Goal: Task Accomplishment & Management: Manage account settings

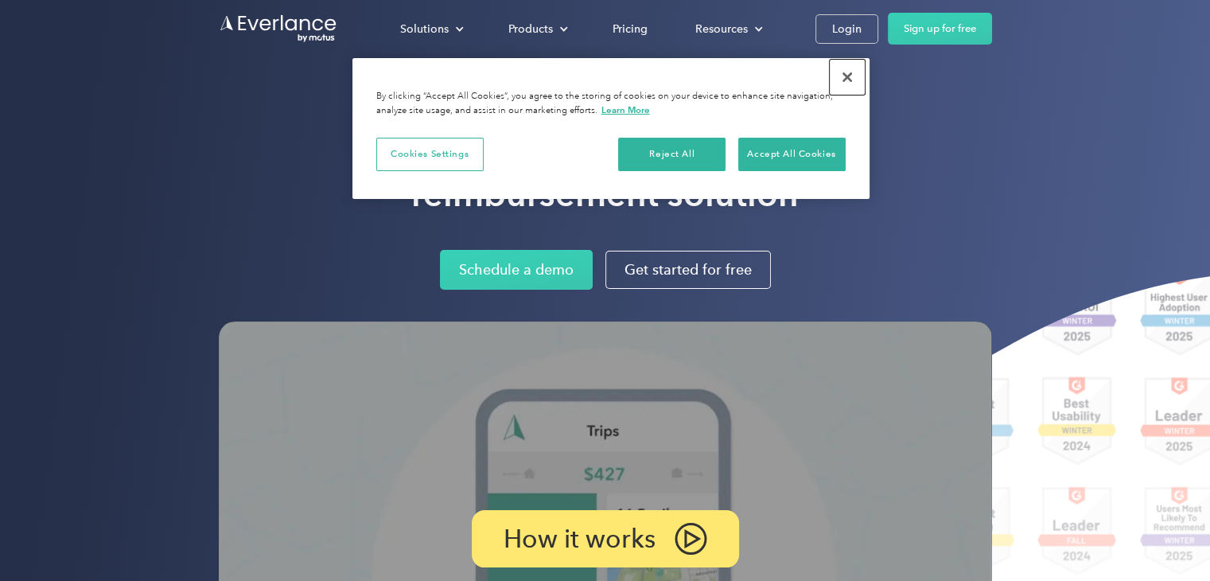
click at [854, 78] on button "Close" at bounding box center [847, 77] width 35 height 35
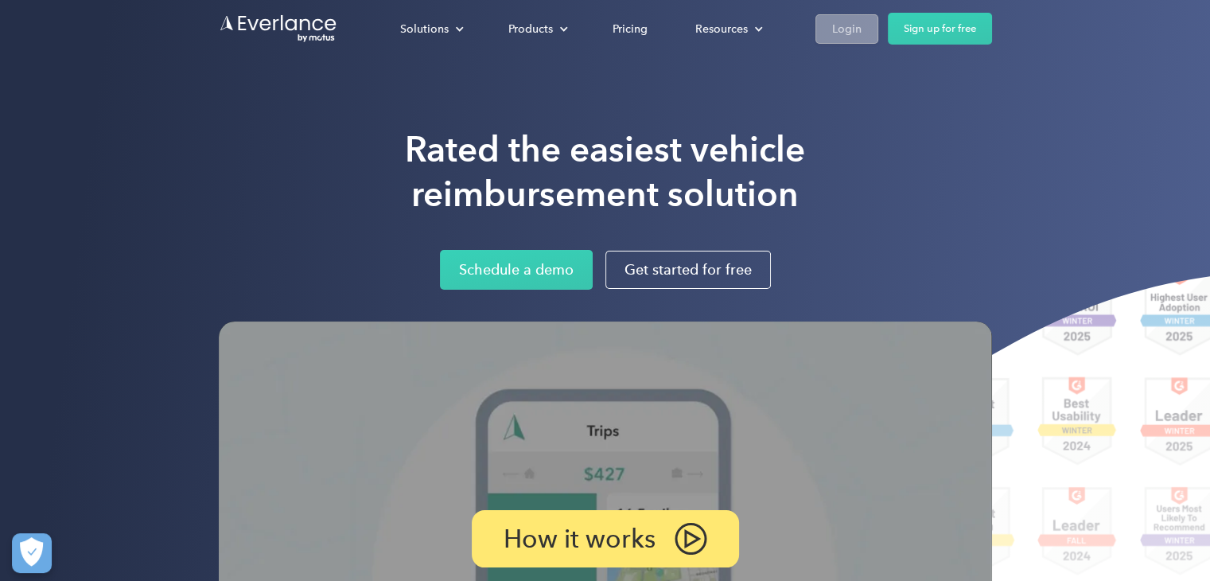
click at [844, 26] on div "Login" at bounding box center [846, 29] width 29 height 20
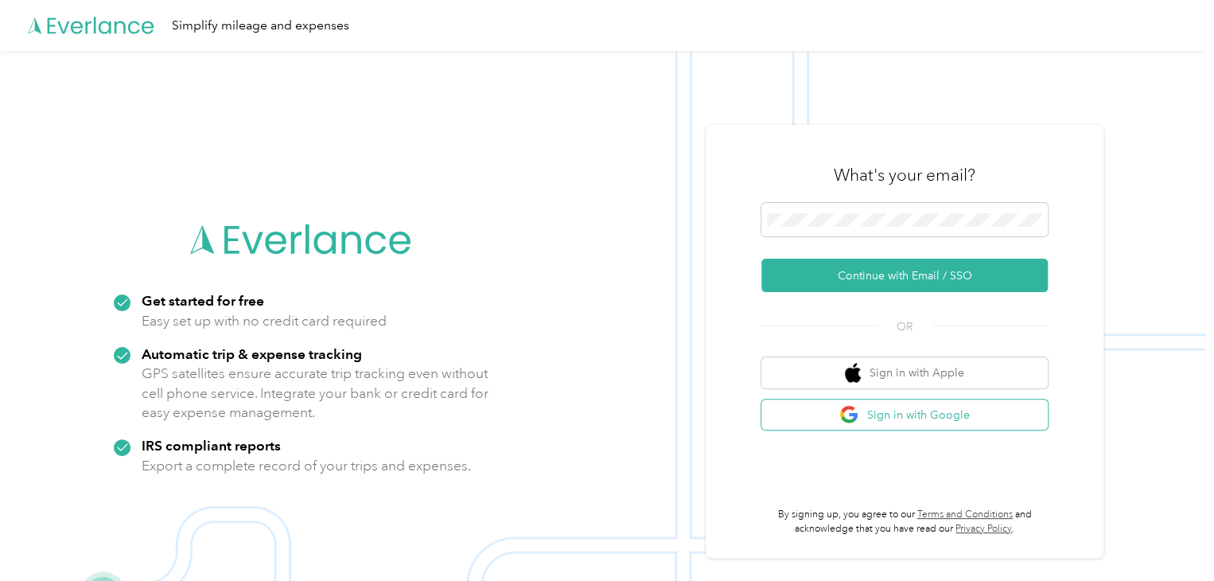
click at [854, 414] on img "button" at bounding box center [849, 415] width 20 height 20
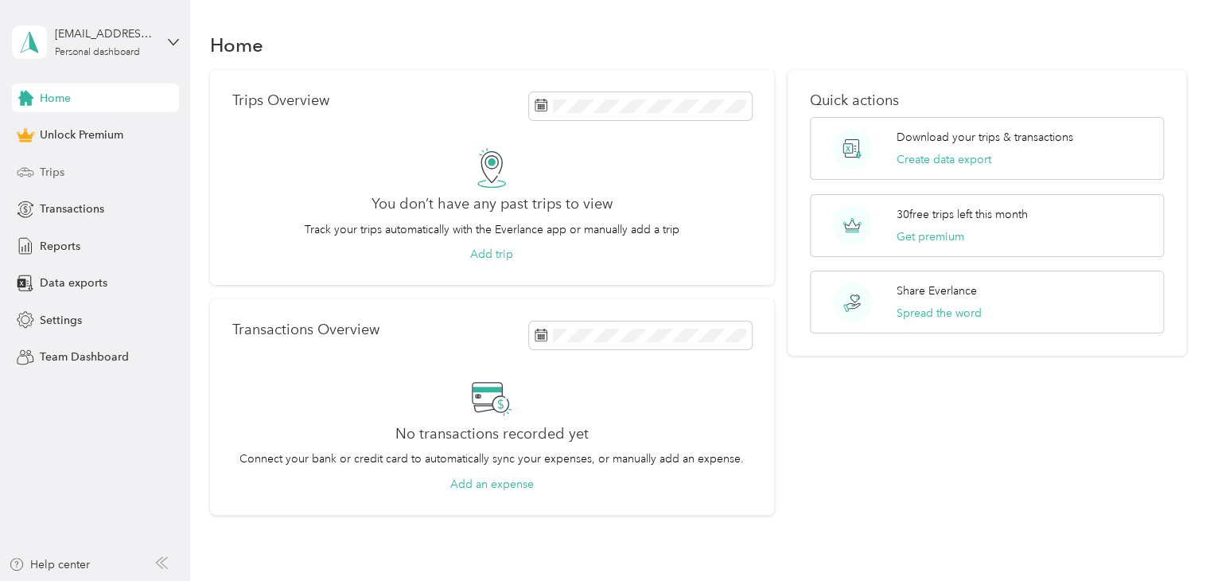
click at [52, 173] on span "Trips" at bounding box center [52, 172] width 25 height 17
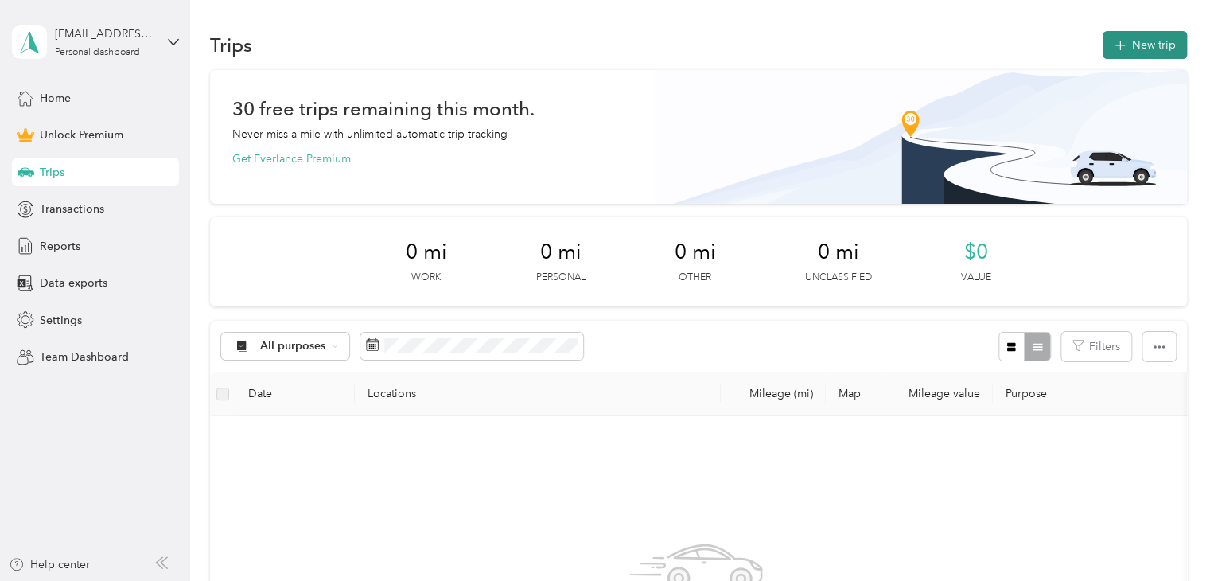
click at [1165, 44] on button "New trip" at bounding box center [1145, 45] width 84 height 28
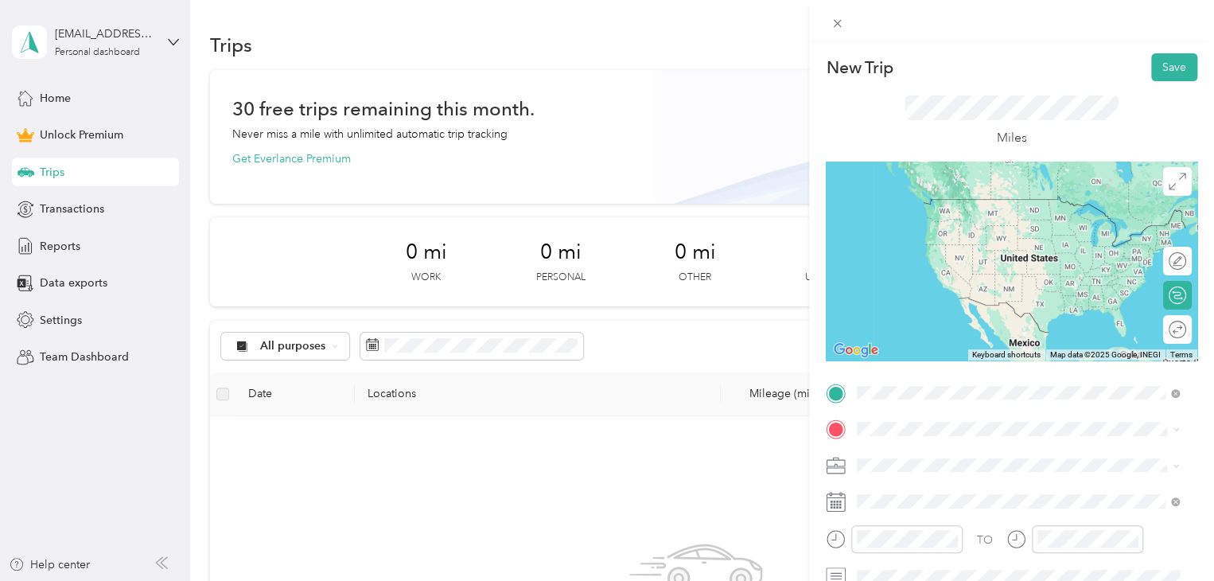
click at [959, 206] on div "1002 Wilson Street Hood River, Oregon 97031, United States" at bounding box center [1017, 216] width 311 height 21
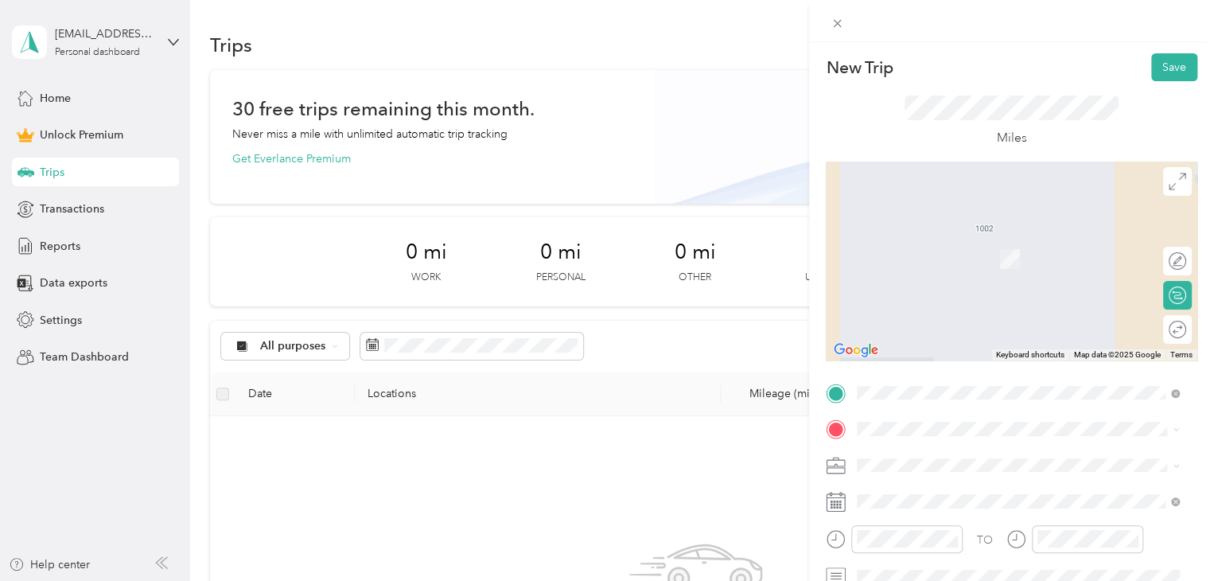
click at [980, 485] on span "419 Commercial Avenue Anacortes, Washington 98221, United States" at bounding box center [966, 478] width 159 height 14
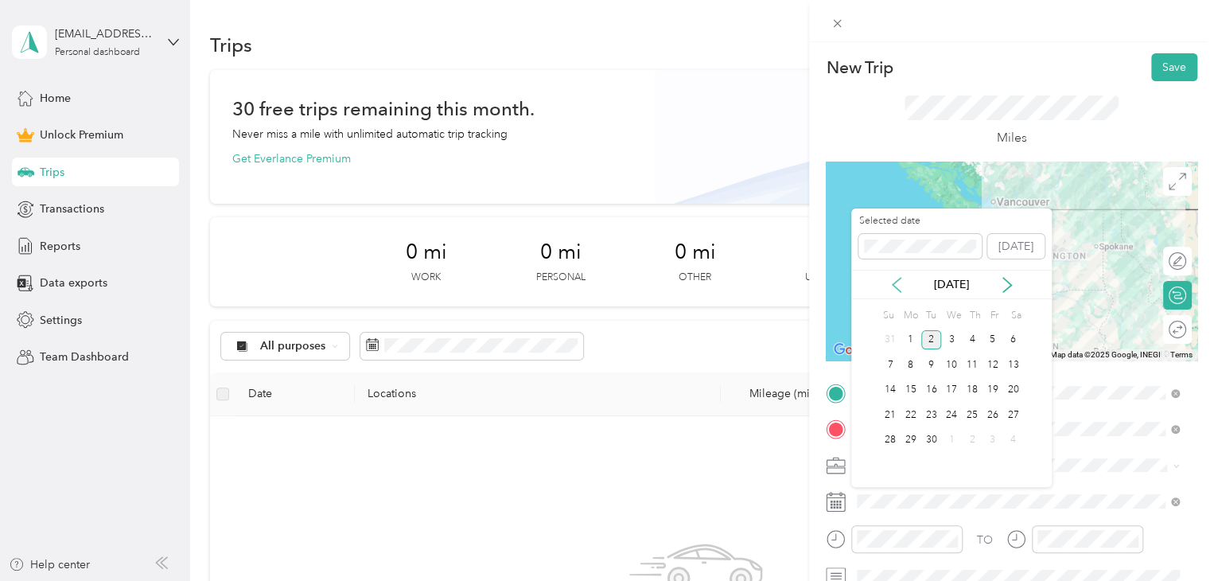
click at [897, 286] on icon at bounding box center [897, 285] width 16 height 16
click at [891, 437] on div "24" at bounding box center [890, 440] width 21 height 20
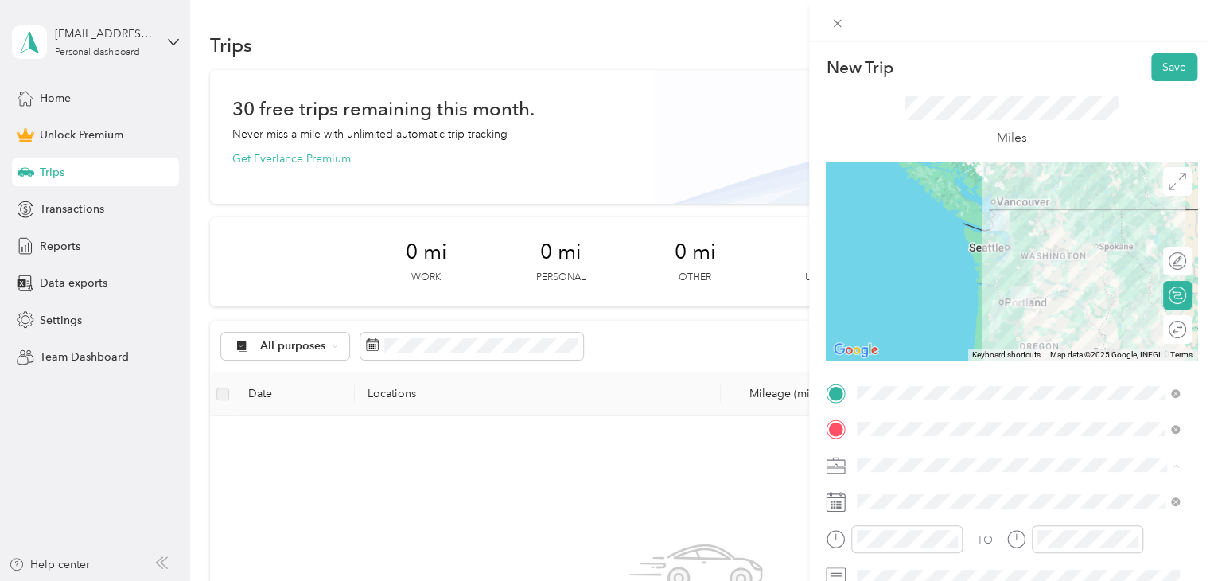
click at [995, 238] on div "Work" at bounding box center [1017, 242] width 311 height 17
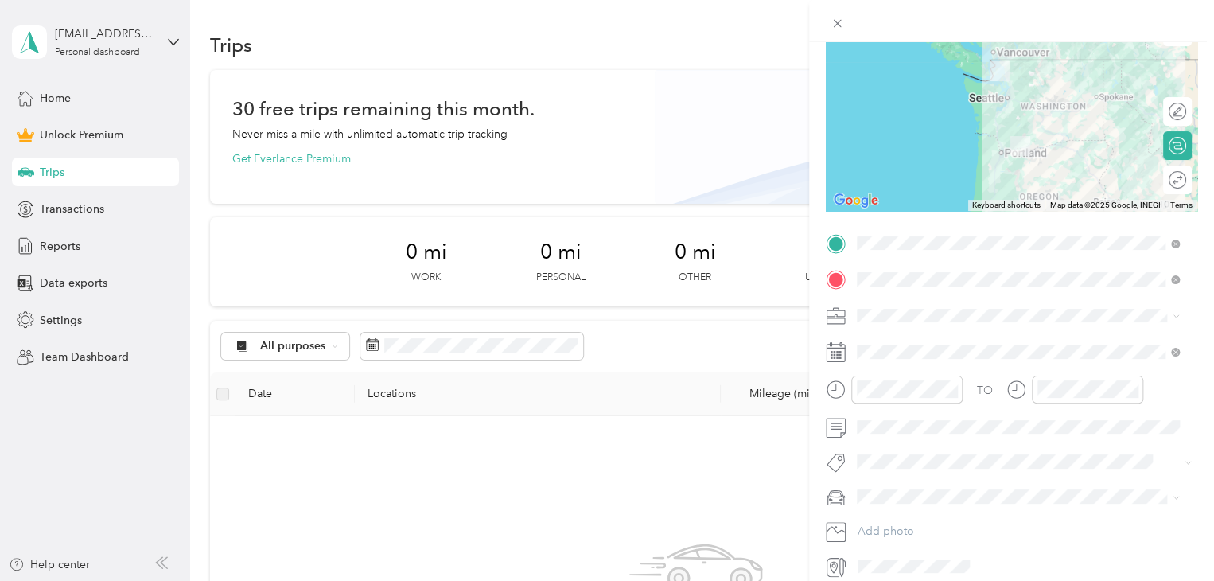
scroll to position [153, 0]
click at [955, 381] on icon "close-circle" at bounding box center [951, 385] width 11 height 11
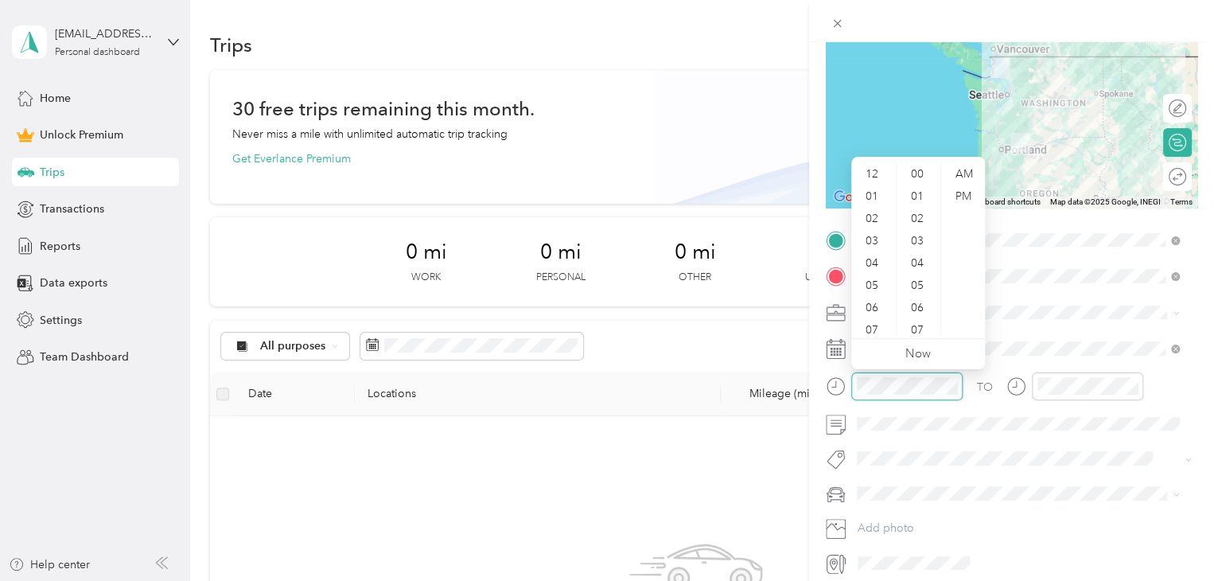
scroll to position [95, 0]
click at [1095, 441] on div "TO Add photo" at bounding box center [1012, 402] width 372 height 348
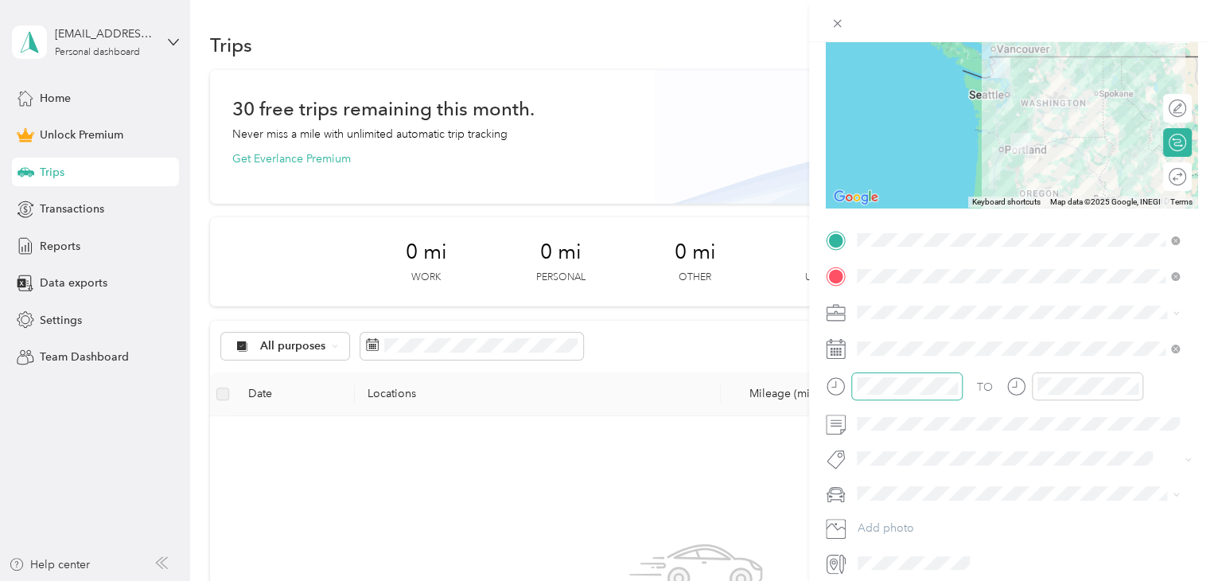
scroll to position [217, 0]
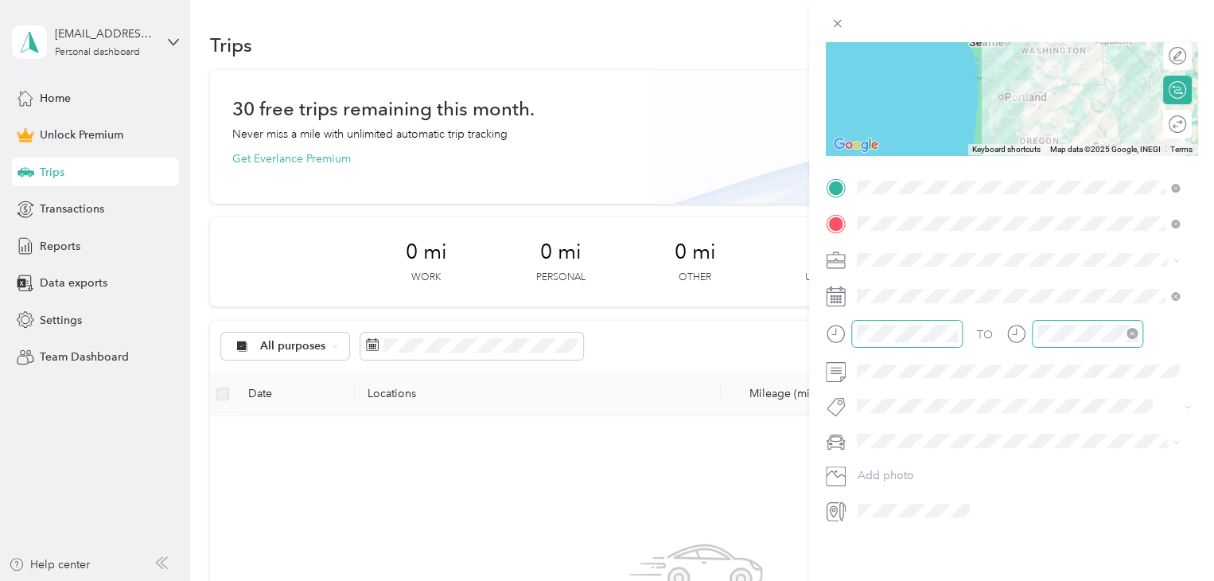
click at [1132, 328] on icon "close-circle" at bounding box center [1131, 333] width 11 height 11
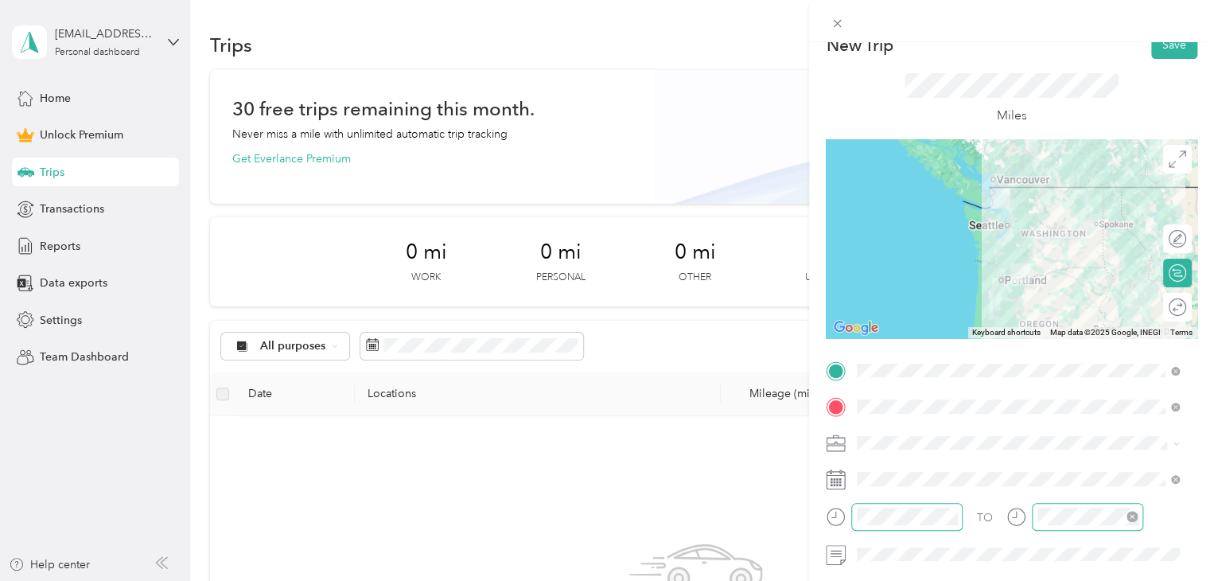
scroll to position [0, 0]
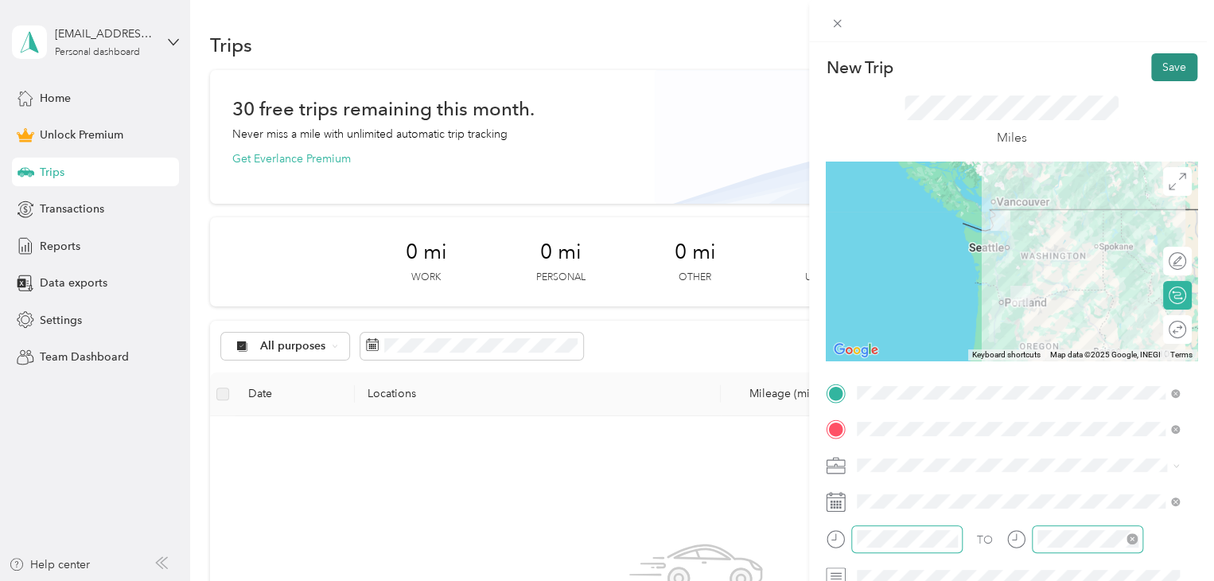
click at [1161, 71] on button "Save" at bounding box center [1174, 67] width 46 height 28
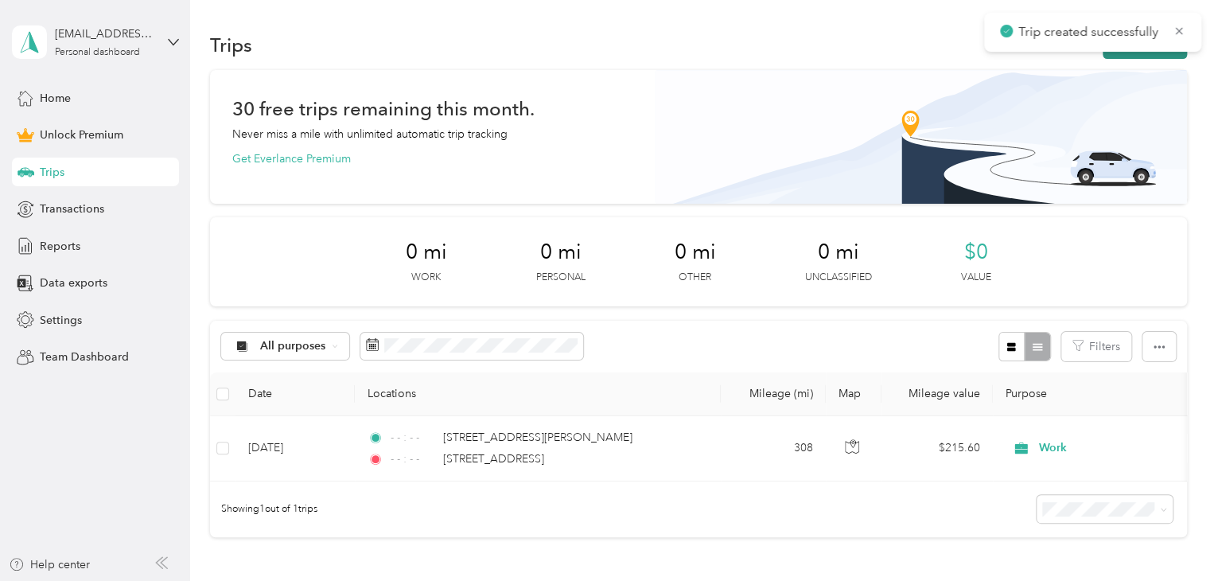
click at [1136, 56] on button "New trip" at bounding box center [1145, 45] width 84 height 28
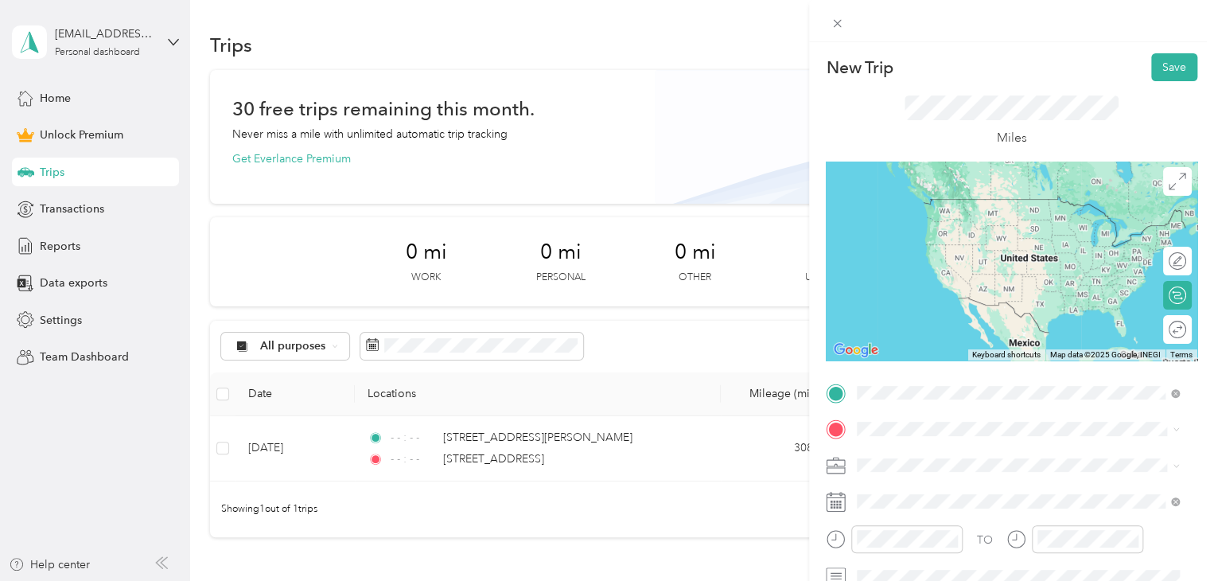
click at [954, 454] on span "419 Commercial Avenue Anacortes, Washington 98221, United States" at bounding box center [966, 450] width 159 height 14
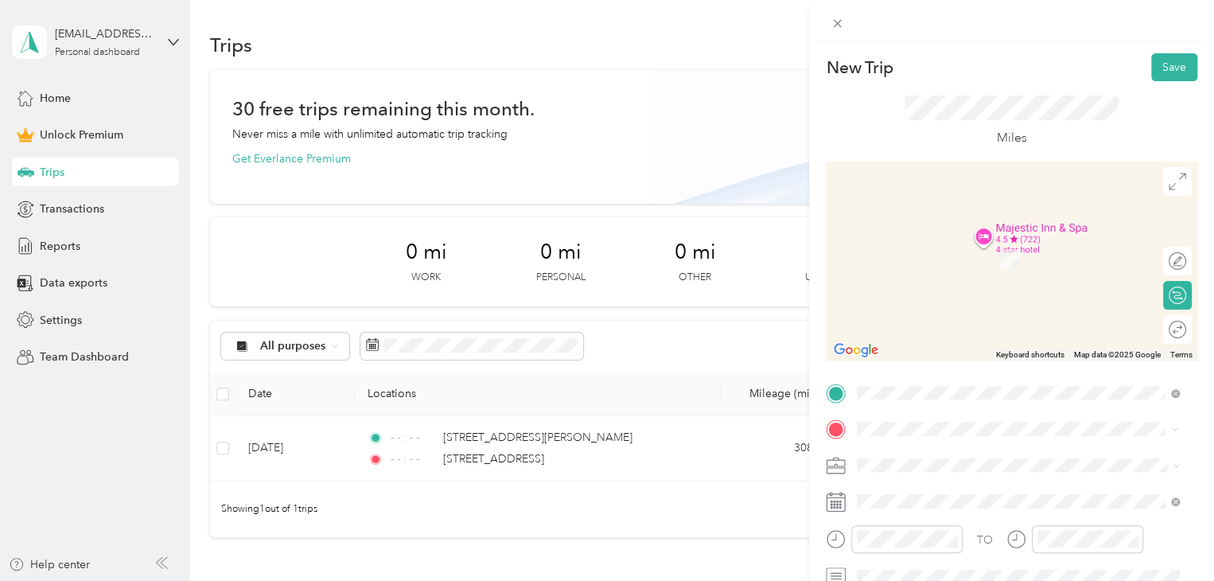
click at [958, 500] on li "11784 Northwest Cedar Falls Drive Portland, Oregon 97229, United States" at bounding box center [1017, 487] width 333 height 33
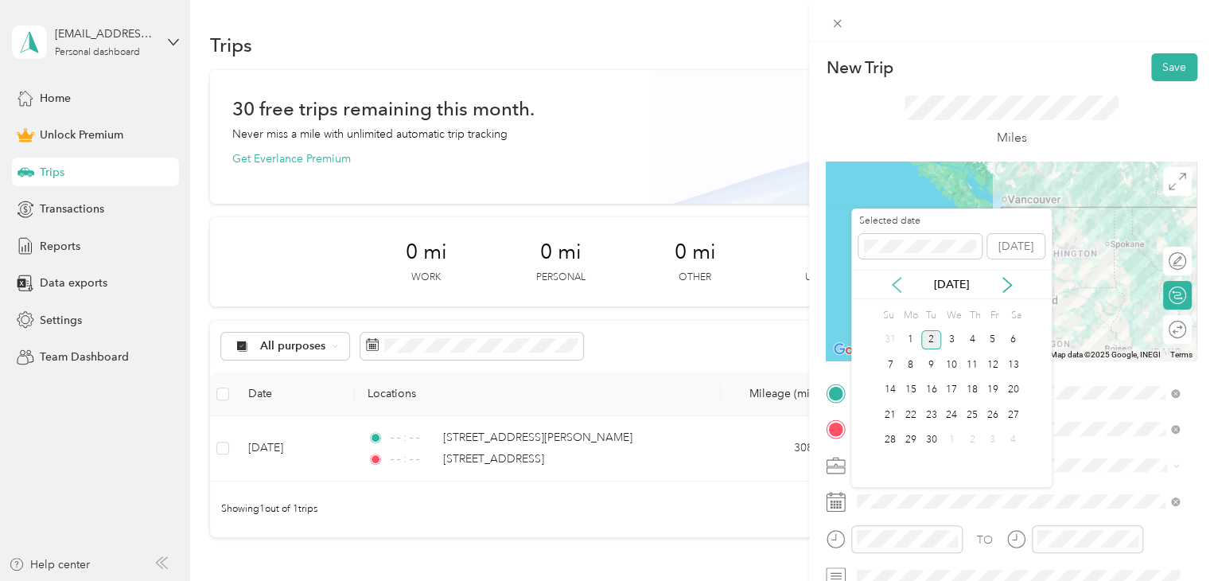
drag, startPoint x: 890, startPoint y: 273, endPoint x: 894, endPoint y: 286, distance: 14.1
click at [894, 286] on div "Sep 2025" at bounding box center [951, 284] width 200 height 29
click at [894, 286] on icon at bounding box center [897, 285] width 8 height 14
click at [950, 442] on div "27" at bounding box center [951, 440] width 21 height 20
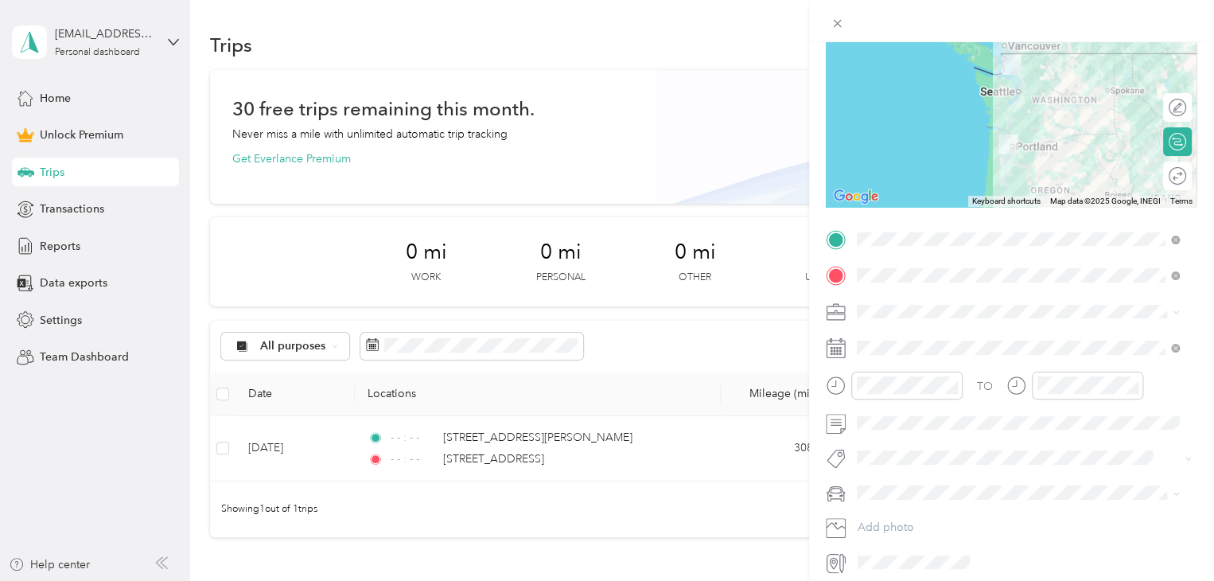
scroll to position [156, 0]
click at [1134, 379] on icon "close-circle" at bounding box center [1131, 382] width 11 height 11
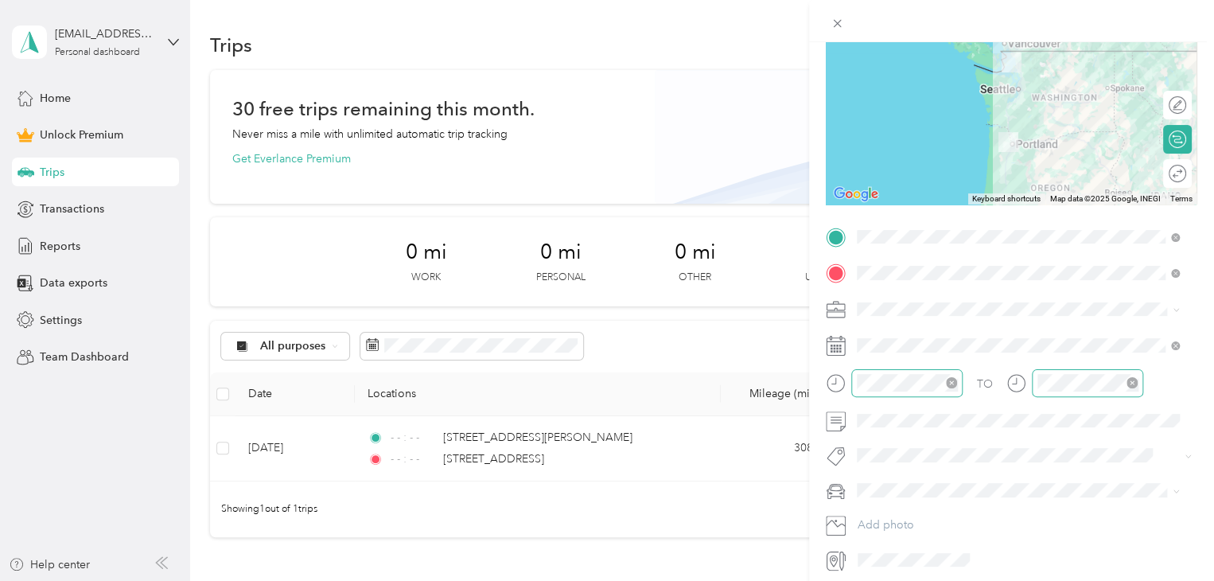
click at [951, 383] on icon "close-circle" at bounding box center [951, 382] width 11 height 11
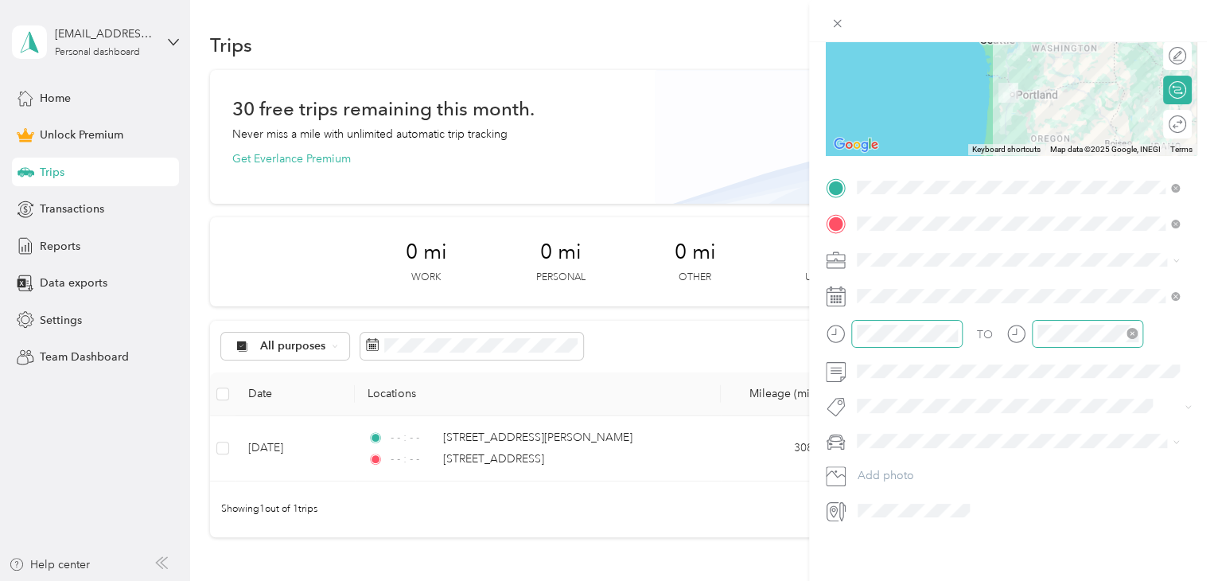
scroll to position [0, 0]
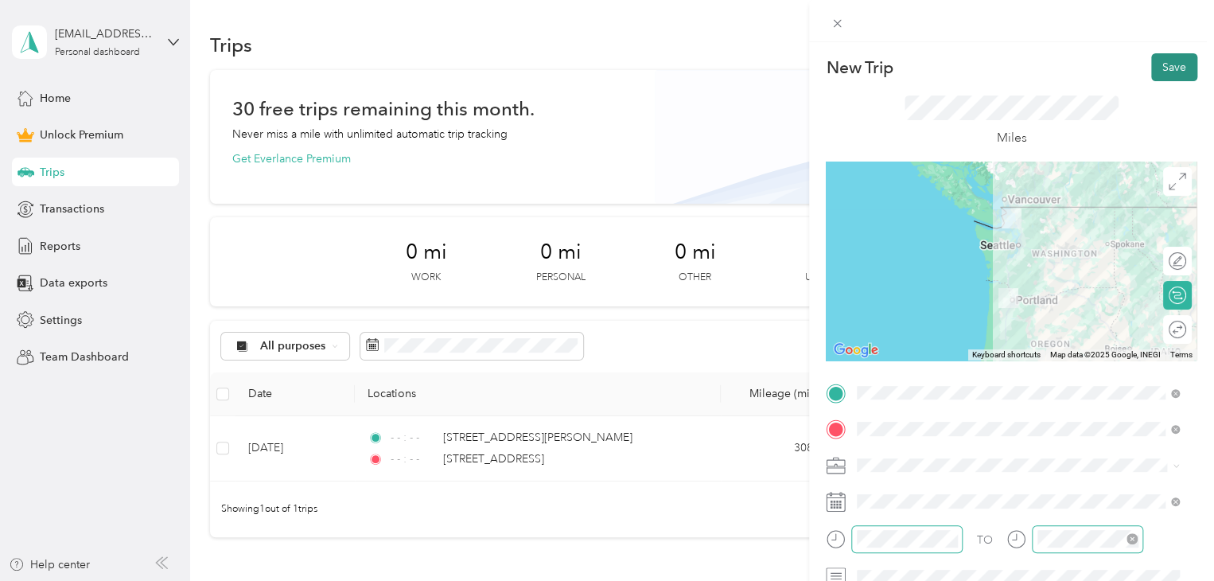
click at [1163, 64] on button "Save" at bounding box center [1174, 67] width 46 height 28
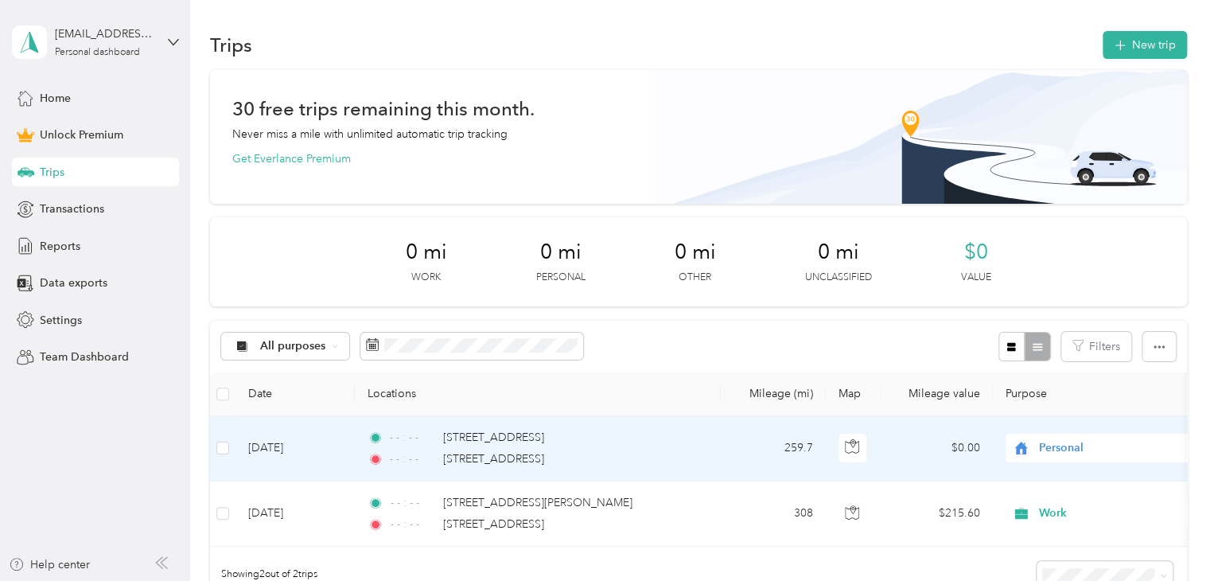
click at [740, 450] on td "259.7" at bounding box center [773, 448] width 105 height 65
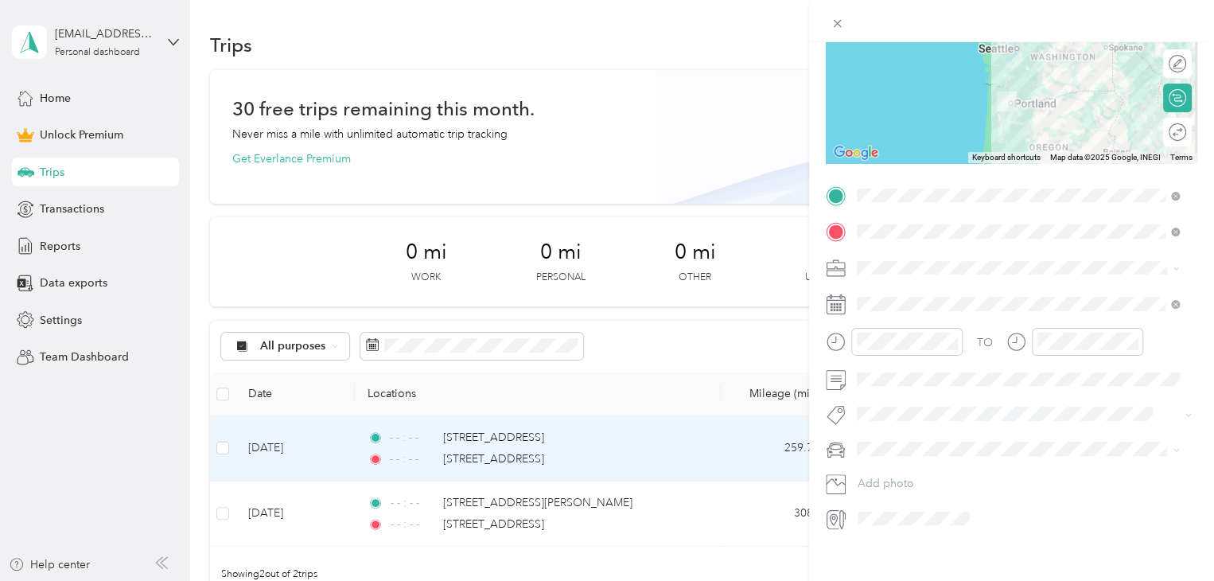
scroll to position [198, 0]
click at [890, 297] on li "Work" at bounding box center [1017, 295] width 333 height 28
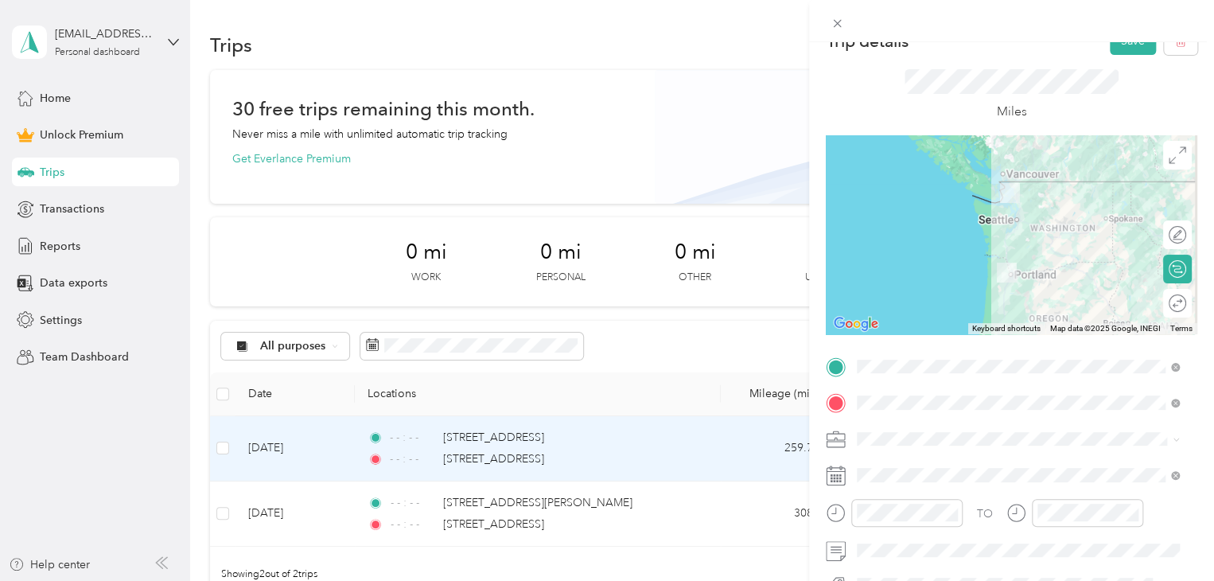
scroll to position [25, 0]
click at [1112, 42] on button "Save" at bounding box center [1133, 42] width 46 height 28
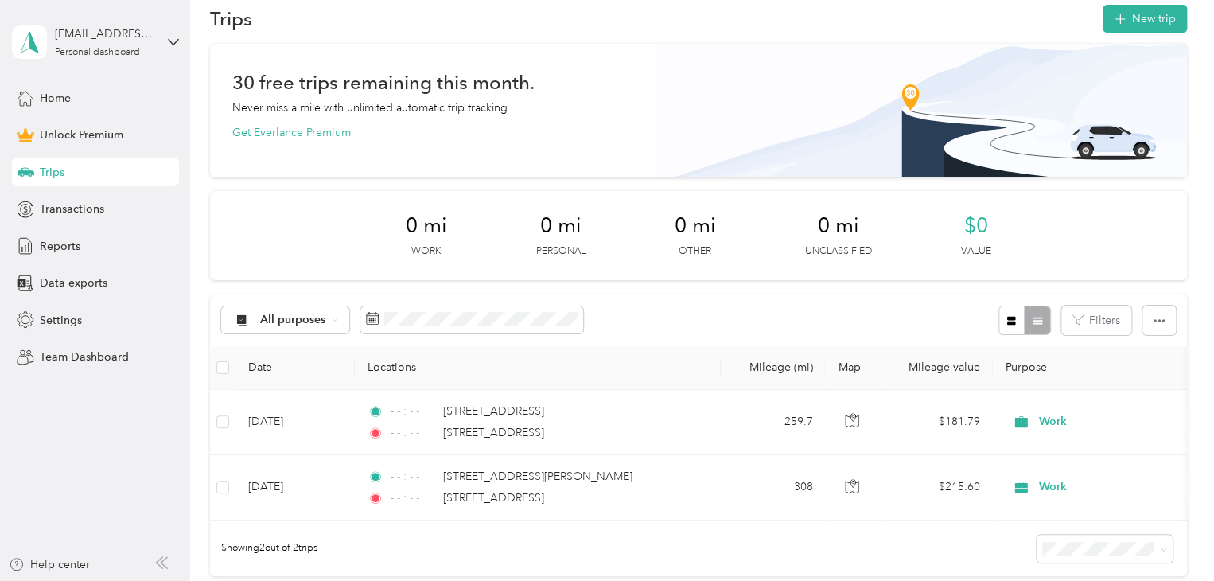
scroll to position [21, 0]
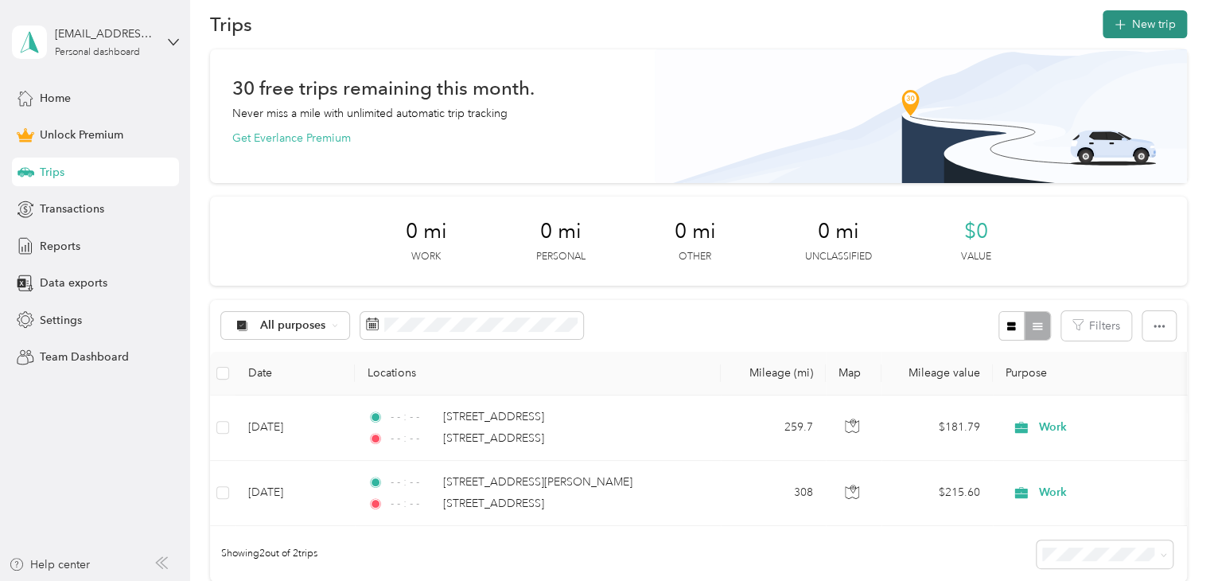
click at [1139, 25] on button "New trip" at bounding box center [1145, 24] width 84 height 28
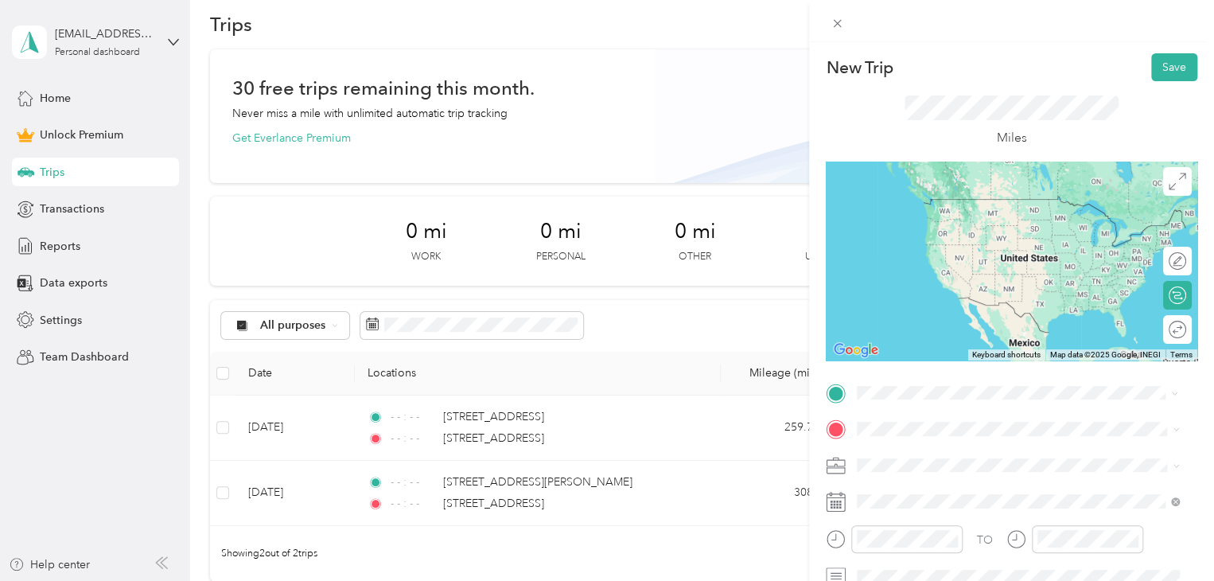
click at [907, 465] on li "11784 Northwest Cedar Falls Drive Portland, Oregon 97229, United States" at bounding box center [1017, 450] width 333 height 33
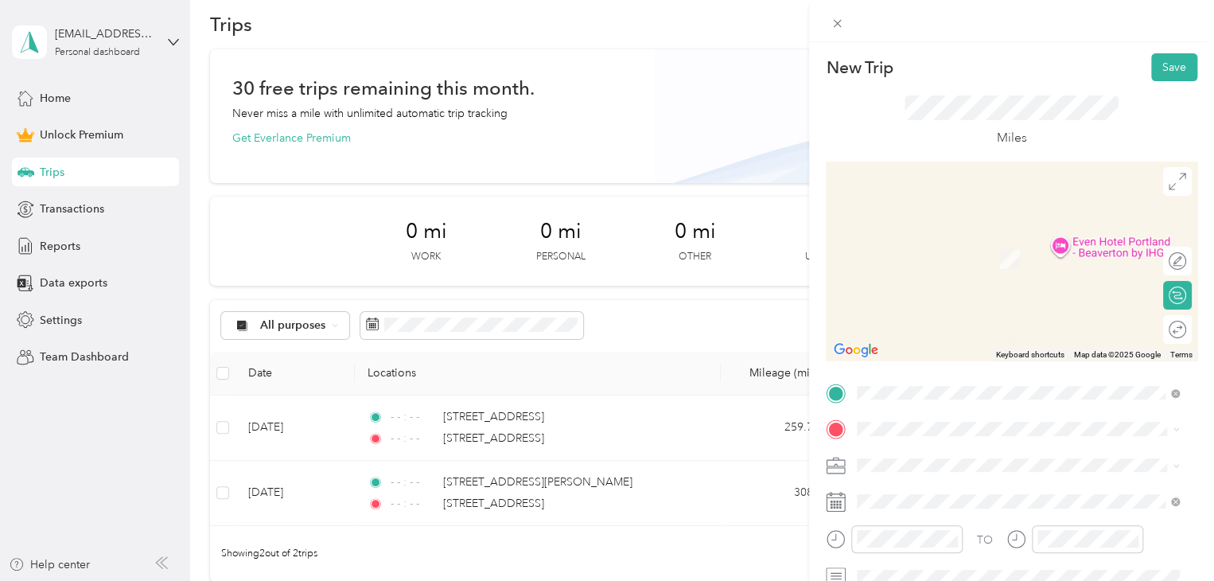
click at [1046, 230] on span "13635 Northwest Cornell Road Portland, Oregon 97229, United States" at bounding box center [966, 227] width 159 height 14
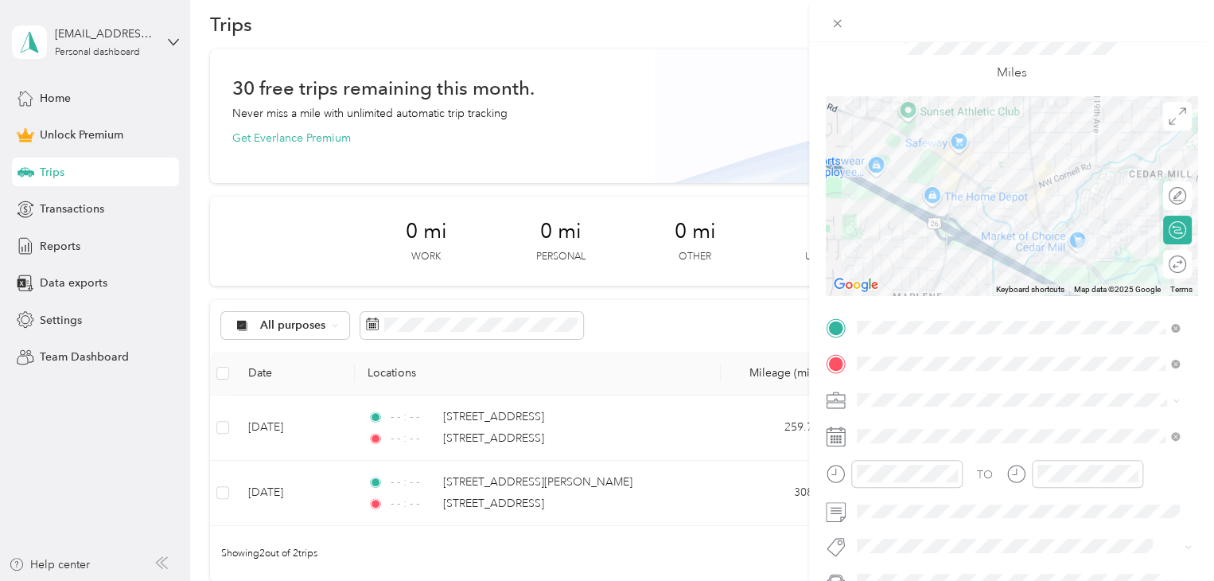
scroll to position [76, 0]
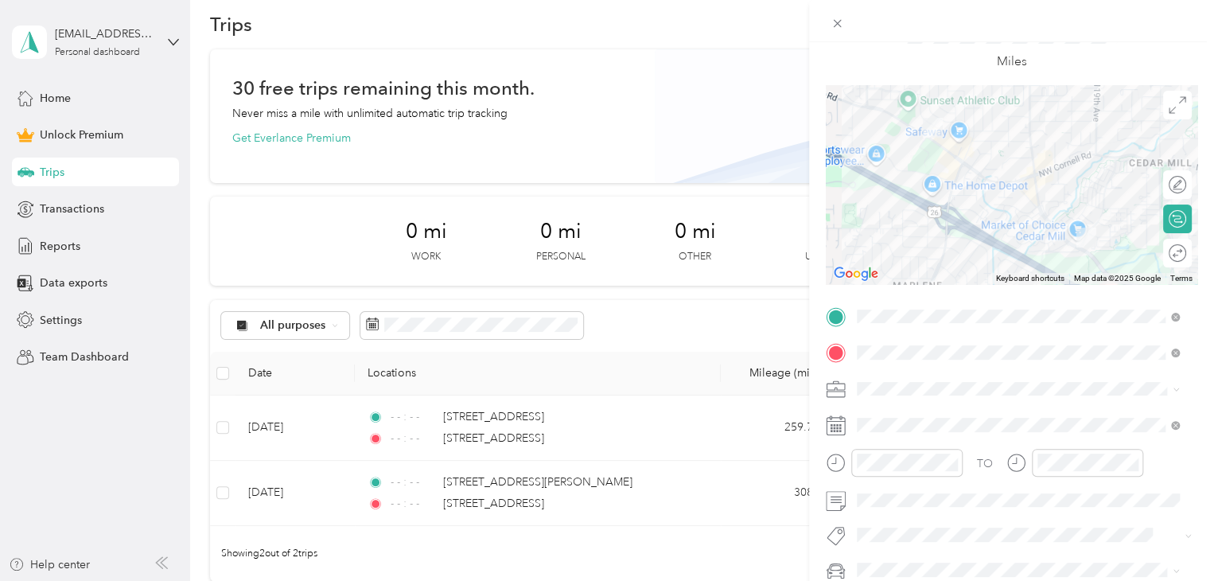
click at [1171, 386] on span at bounding box center [1173, 388] width 13 height 11
click at [1178, 386] on icon at bounding box center [1176, 389] width 7 height 7
click at [1010, 171] on ol "Work Personal Food Services Other Charity Medical Moving Commute" at bounding box center [1017, 262] width 333 height 223
click at [952, 462] on icon "close-circle" at bounding box center [951, 462] width 11 height 11
click at [1136, 464] on icon "close-circle" at bounding box center [1131, 462] width 11 height 11
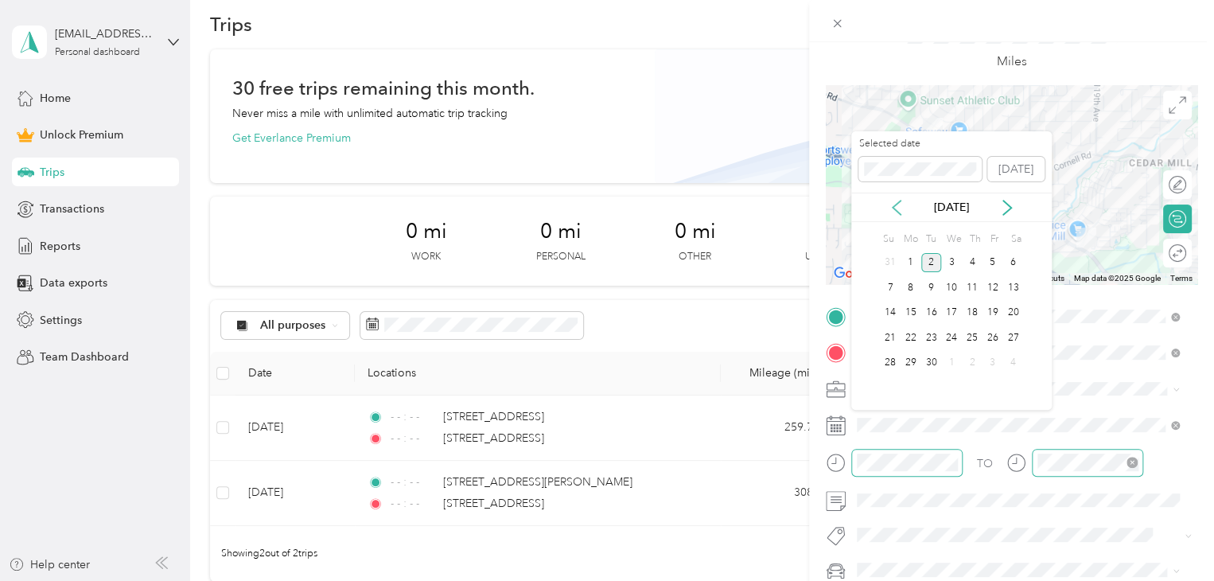
click at [891, 201] on icon at bounding box center [897, 208] width 16 height 16
click at [981, 359] on div "28" at bounding box center [972, 363] width 21 height 20
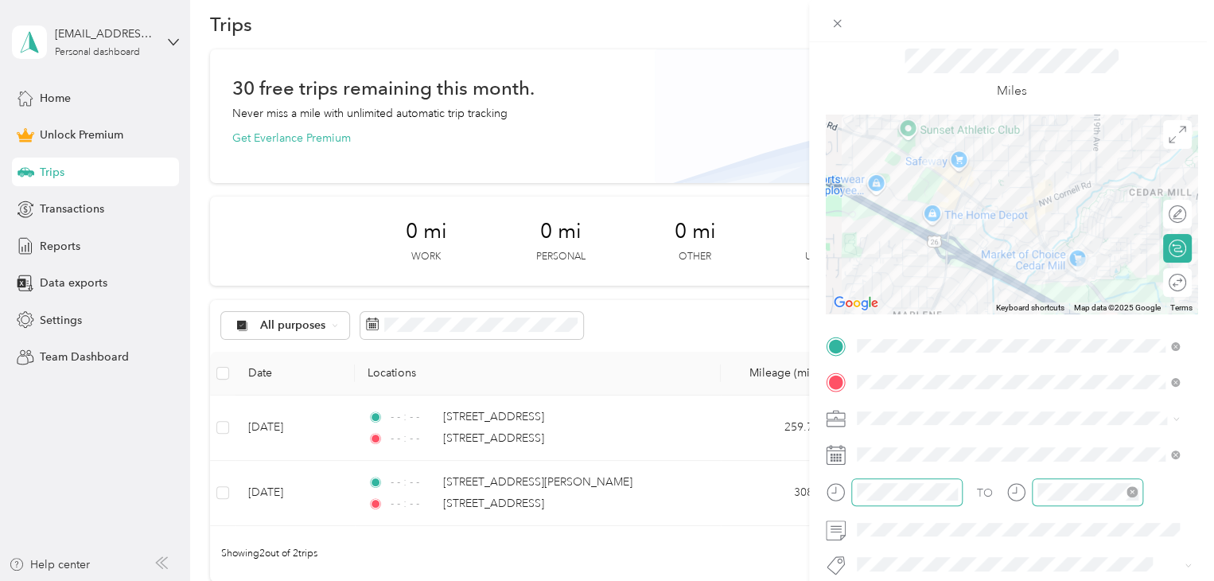
scroll to position [0, 0]
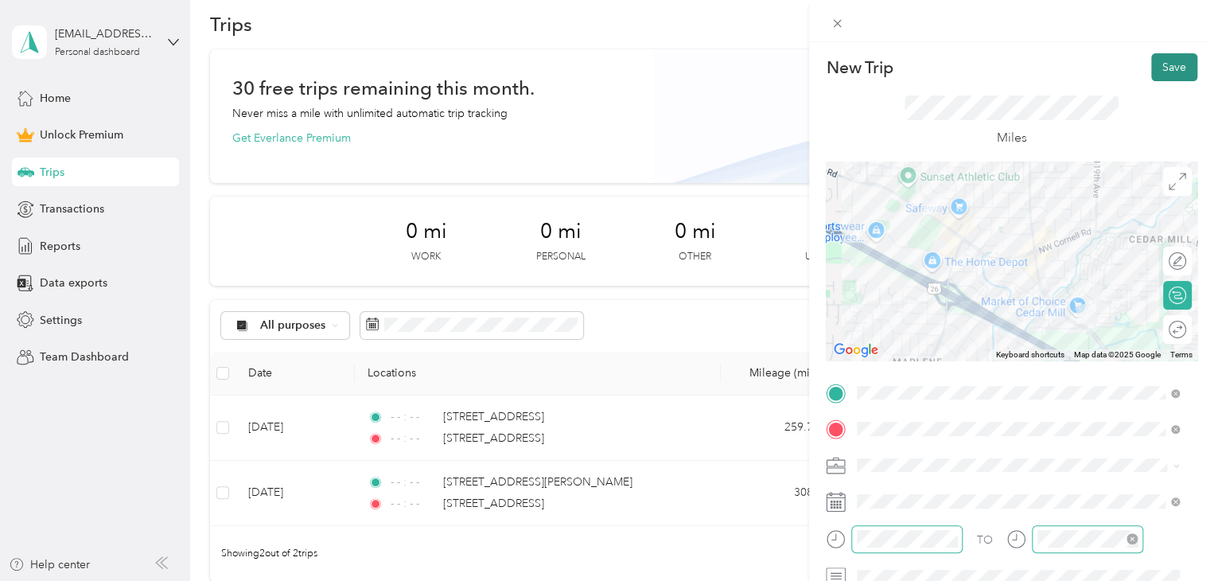
click at [1153, 66] on button "Save" at bounding box center [1174, 67] width 46 height 28
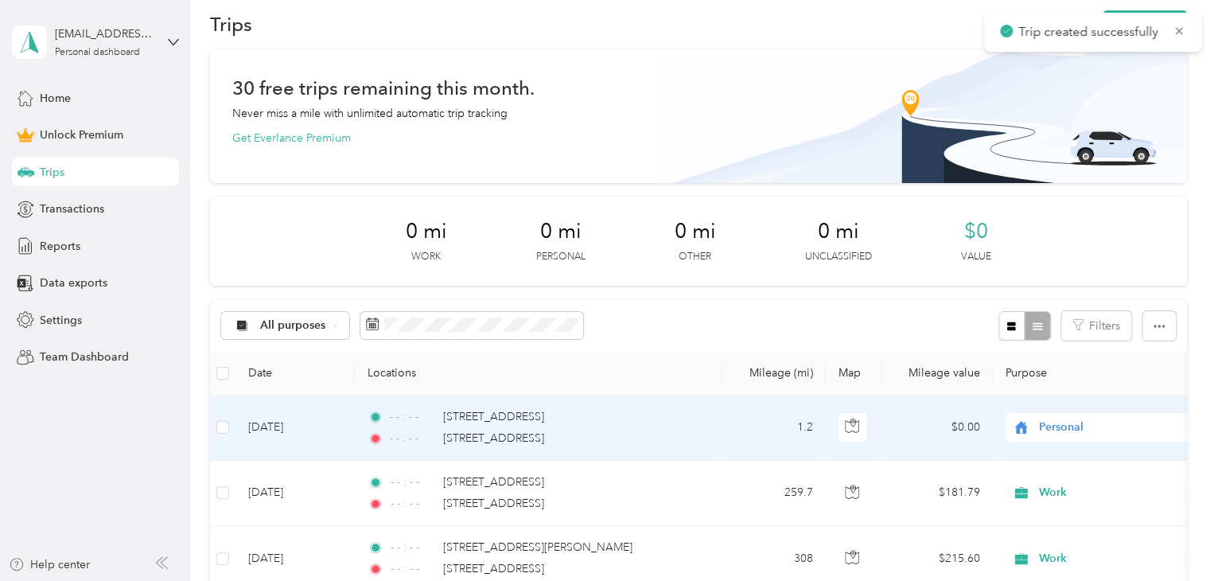
click at [748, 434] on td "1.2" at bounding box center [773, 427] width 105 height 65
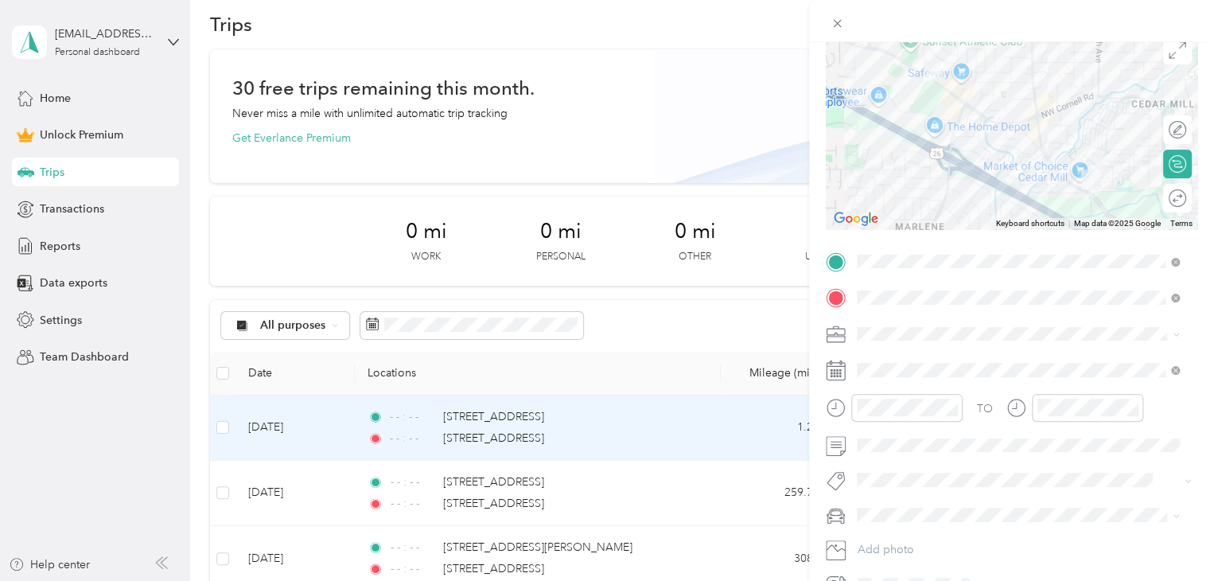
scroll to position [138, 0]
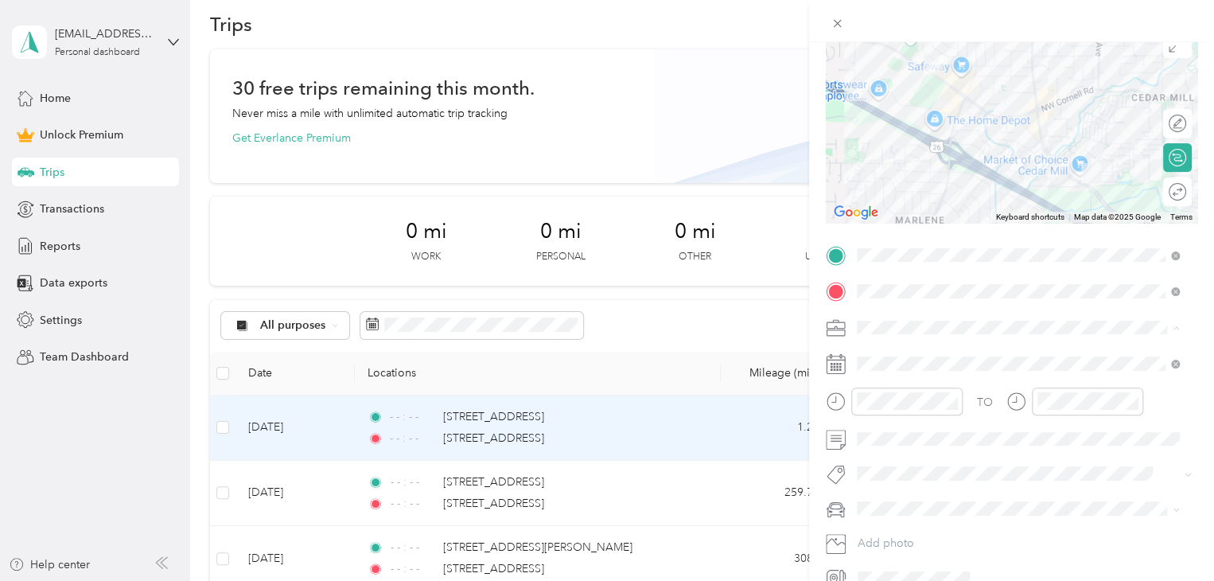
click at [935, 348] on div "Work" at bounding box center [1017, 355] width 311 height 17
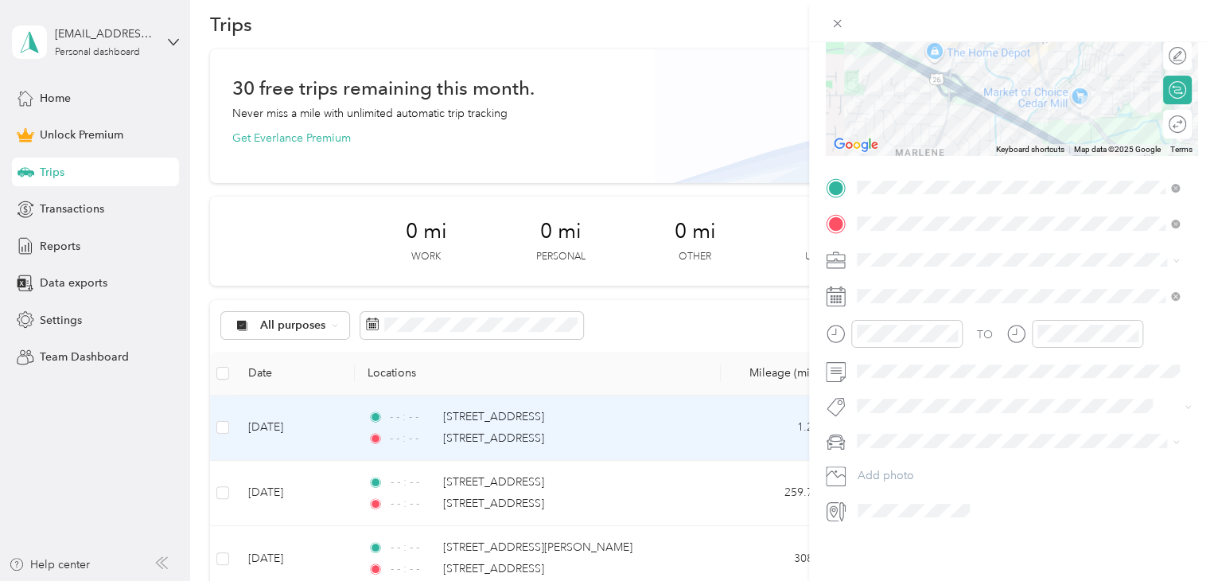
scroll to position [0, 0]
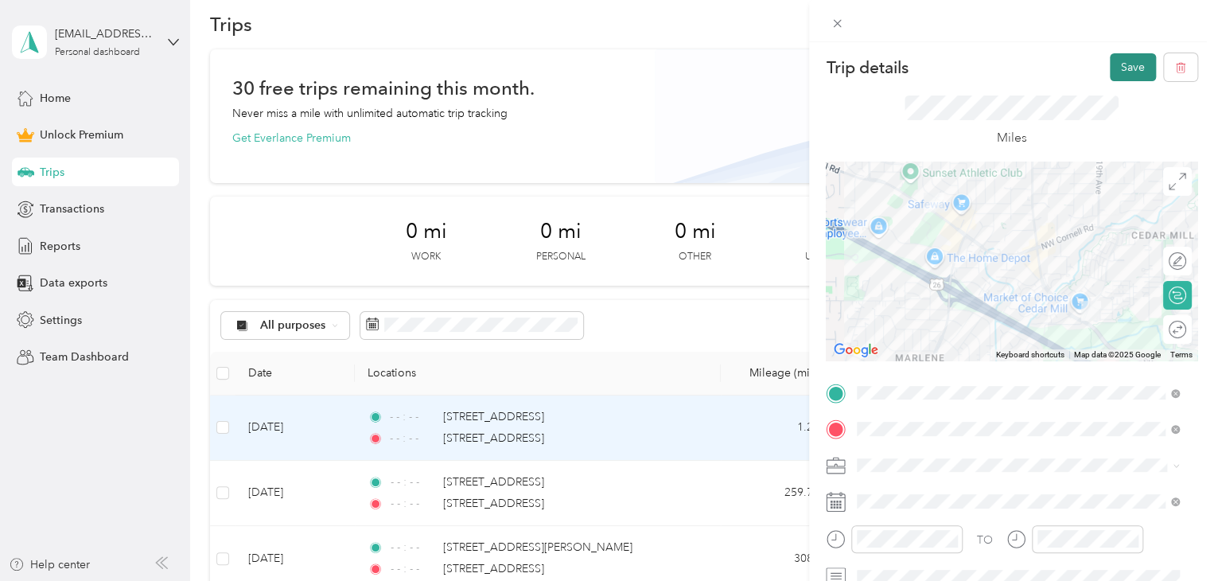
click at [1123, 68] on button "Save" at bounding box center [1133, 67] width 46 height 28
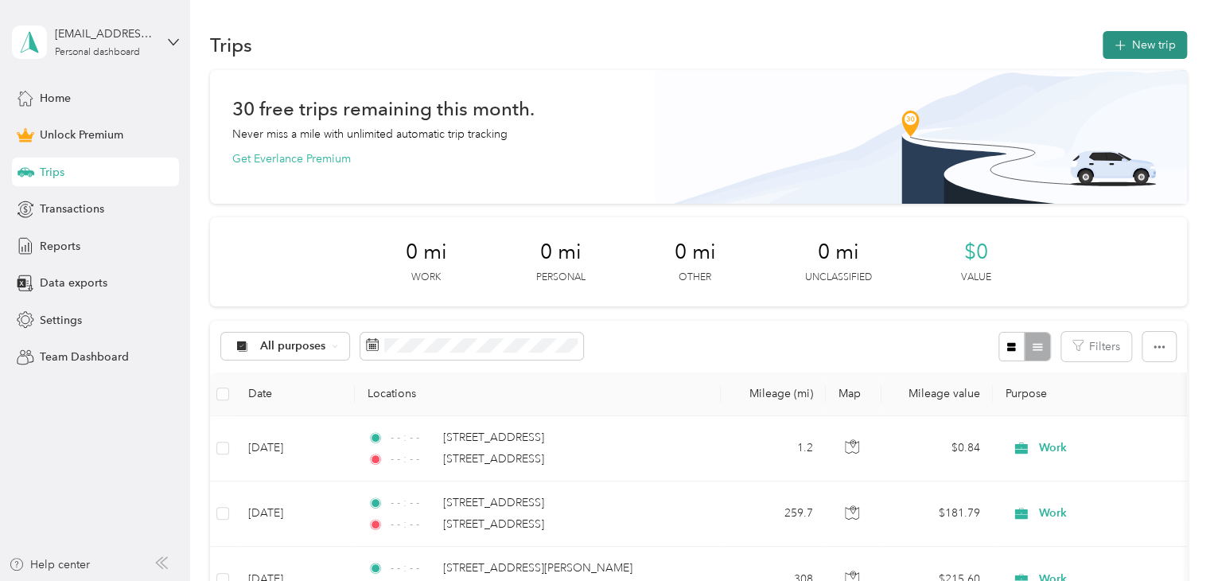
click at [1154, 45] on button "New trip" at bounding box center [1145, 45] width 84 height 28
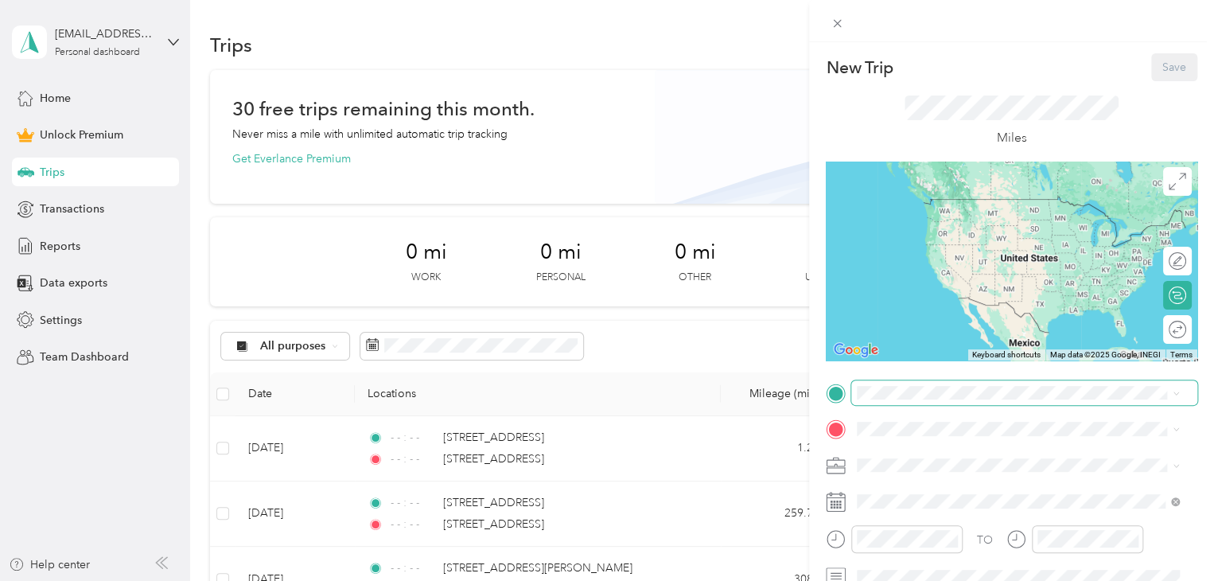
click at [879, 381] on span at bounding box center [1024, 392] width 346 height 25
click at [971, 216] on li "13635 Northwest Cornell Road Portland, Oregon 97229, United States" at bounding box center [1017, 200] width 333 height 33
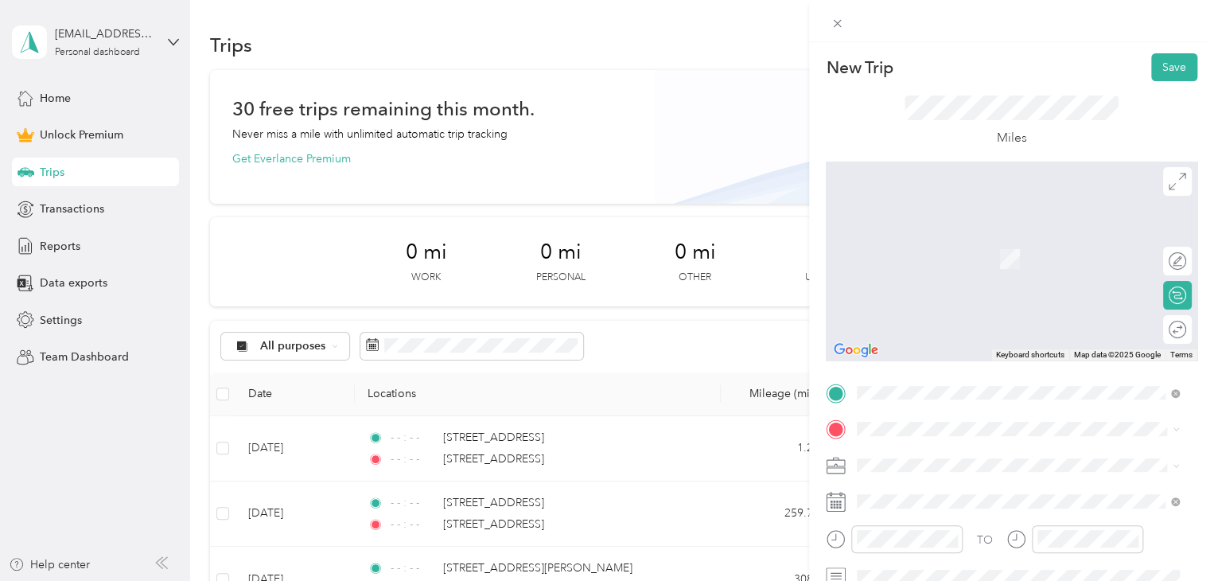
click at [963, 255] on div "1002 Wilson Street Hood River, Oregon 97031, United States" at bounding box center [1017, 243] width 311 height 21
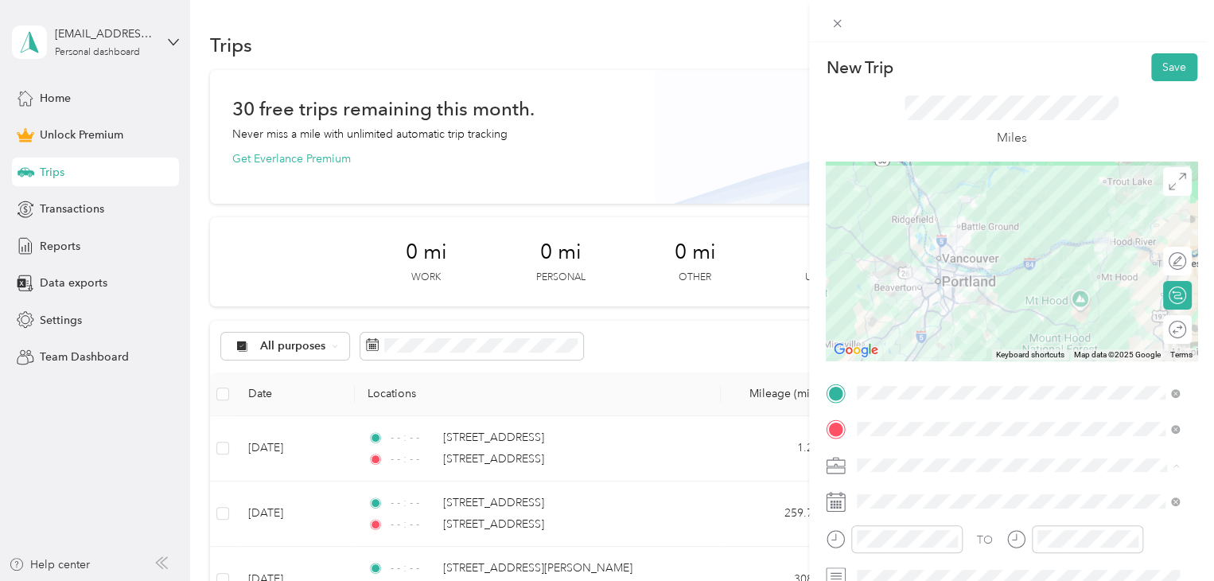
click at [952, 246] on ol "Work Personal Food Services Other Charity Medical Moving Commute" at bounding box center [1017, 339] width 333 height 223
click at [912, 456] on span at bounding box center [1024, 465] width 346 height 25
click at [881, 246] on li "Work" at bounding box center [1017, 235] width 333 height 28
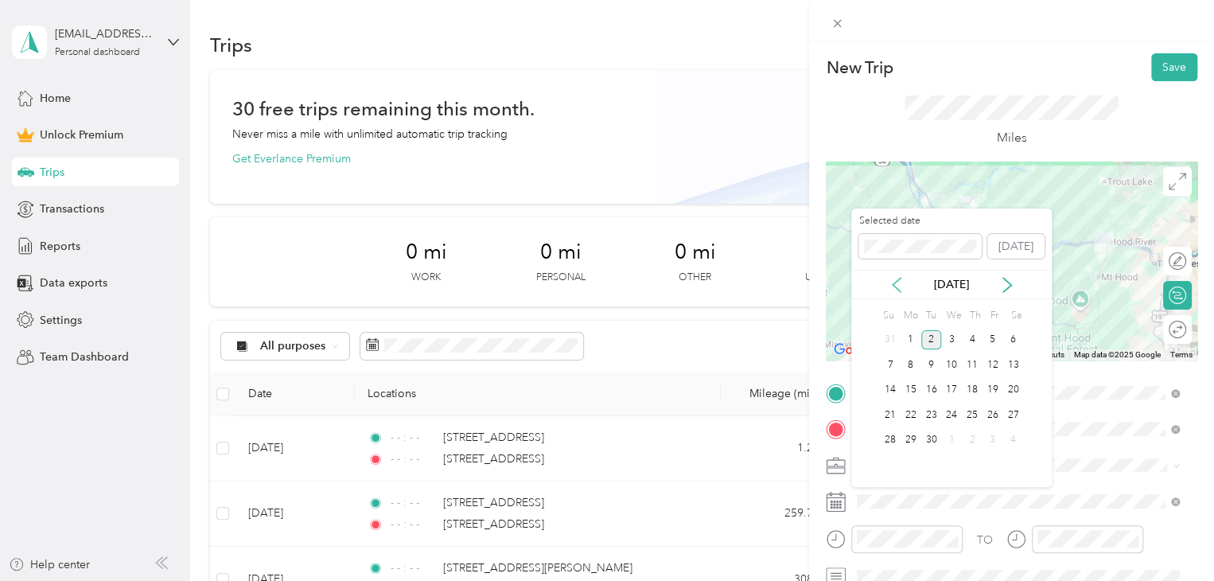
click at [892, 281] on icon at bounding box center [897, 285] width 16 height 16
click at [980, 445] on div "28" at bounding box center [972, 440] width 21 height 20
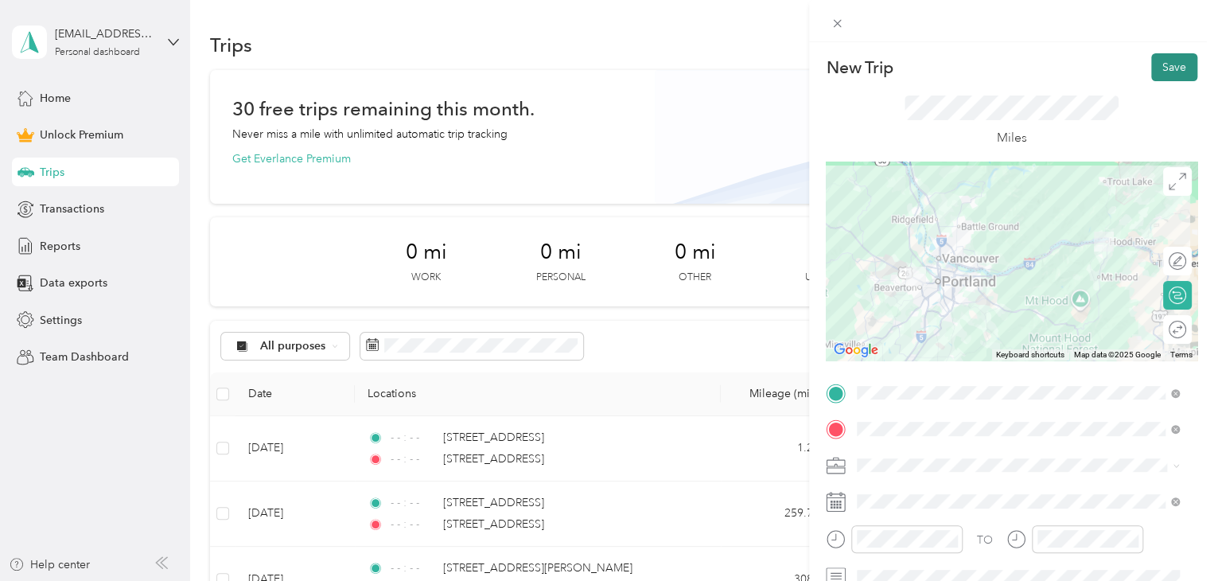
click at [1155, 56] on button "Save" at bounding box center [1174, 67] width 46 height 28
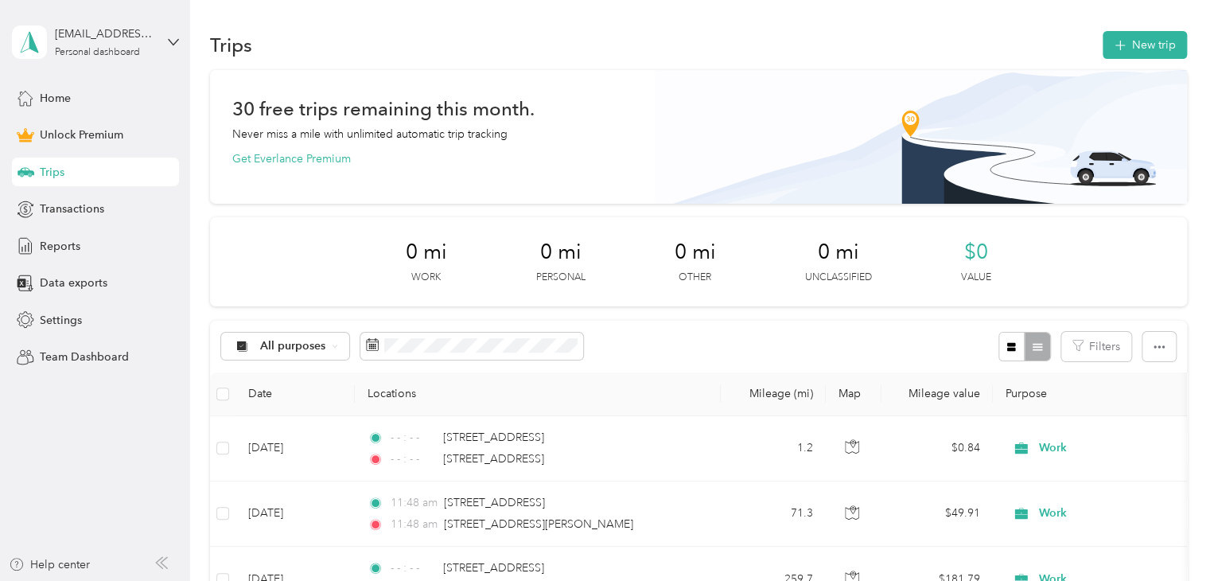
drag, startPoint x: 178, startPoint y: 37, endPoint x: 422, endPoint y: 20, distance: 244.8
click at [422, 20] on section "agm@lightwellhotel.com Personal dashboard Home Unlock Premium Trips Transaction…" at bounding box center [603, 290] width 1206 height 581
